Goal: Task Accomplishment & Management: Manage account settings

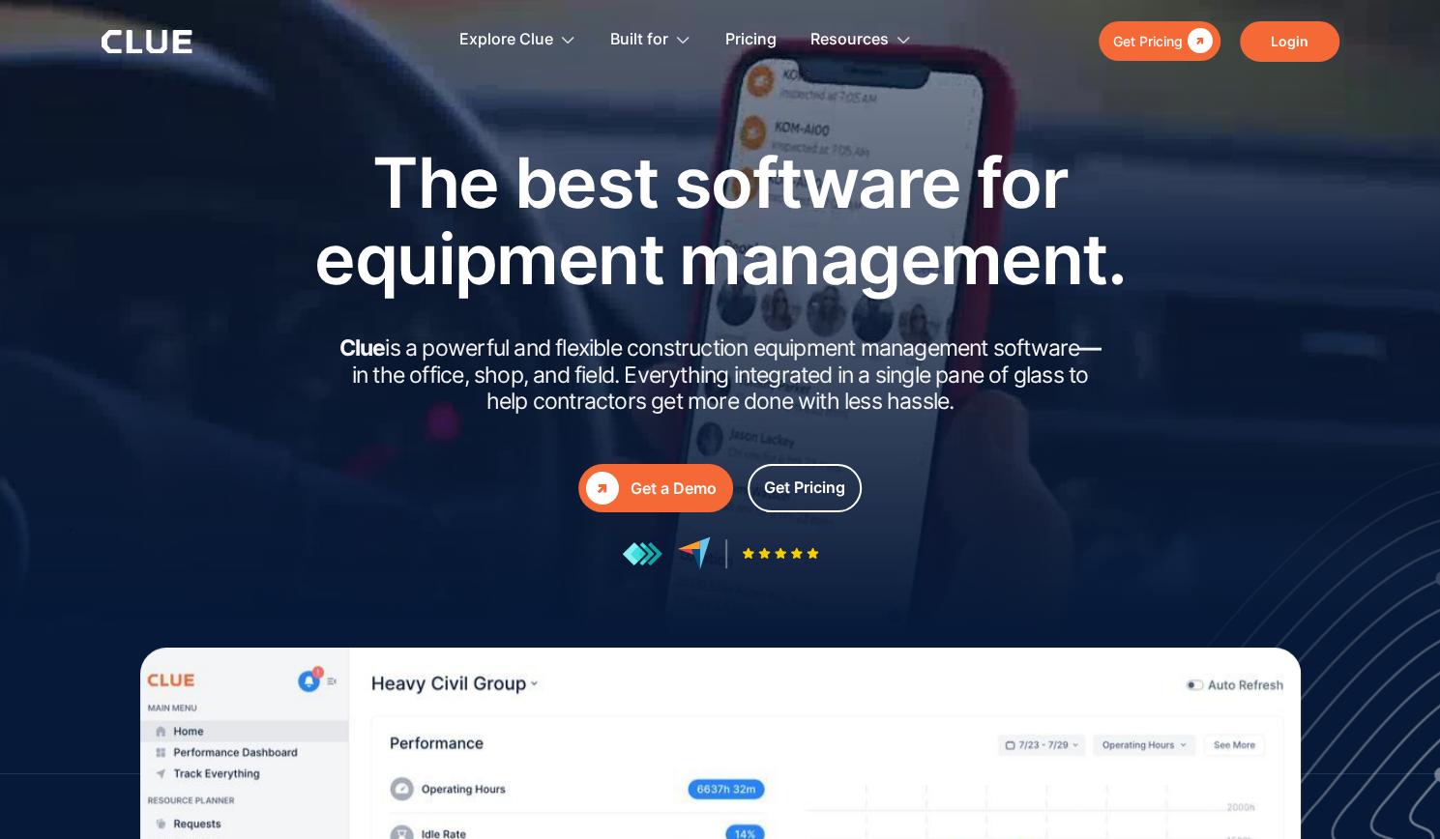
click at [1276, 54] on link "Login" at bounding box center [1289, 41] width 100 height 41
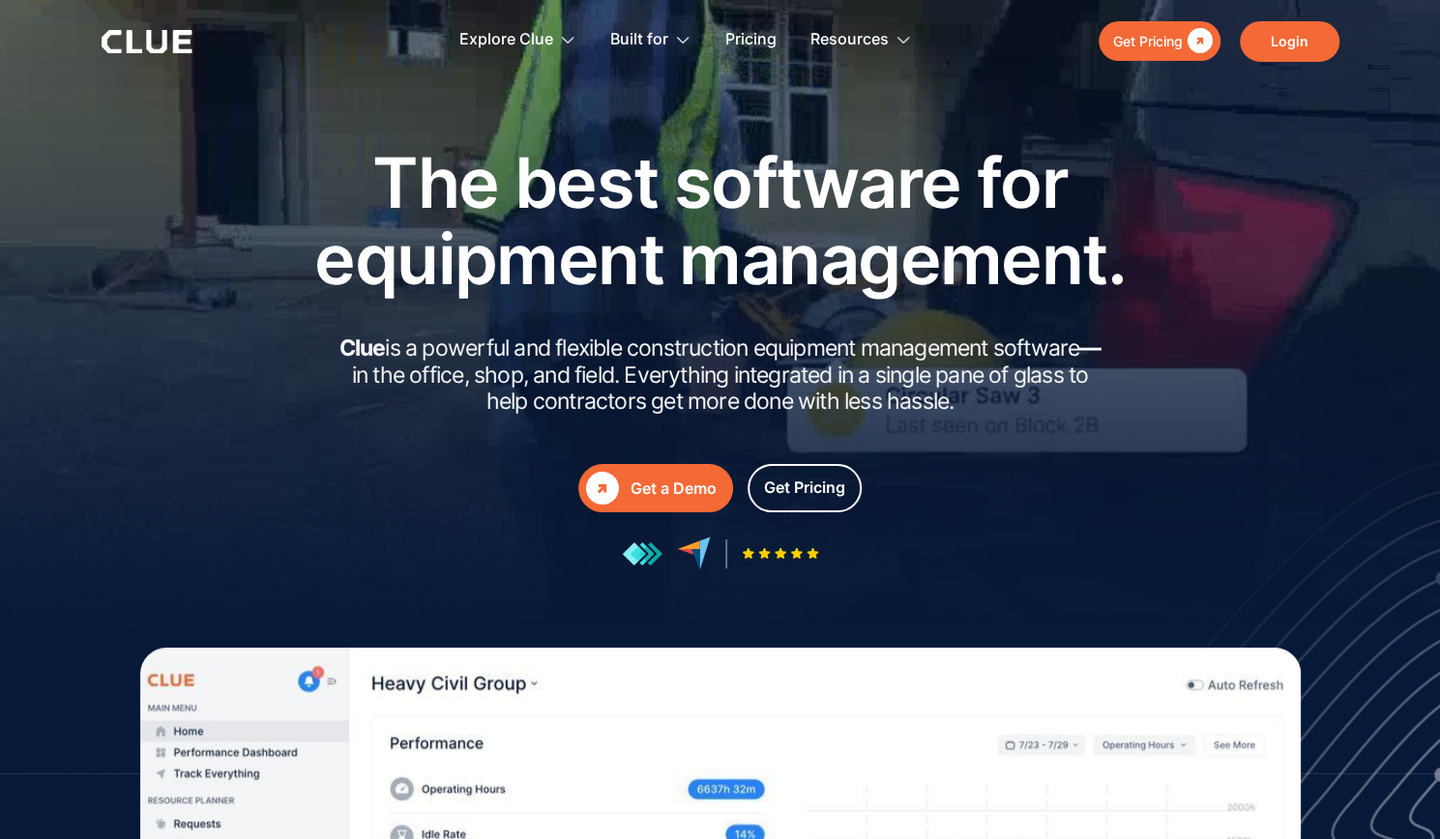
click at [1290, 38] on link "Login" at bounding box center [1289, 41] width 100 height 41
